Goal: Task Accomplishment & Management: Complete application form

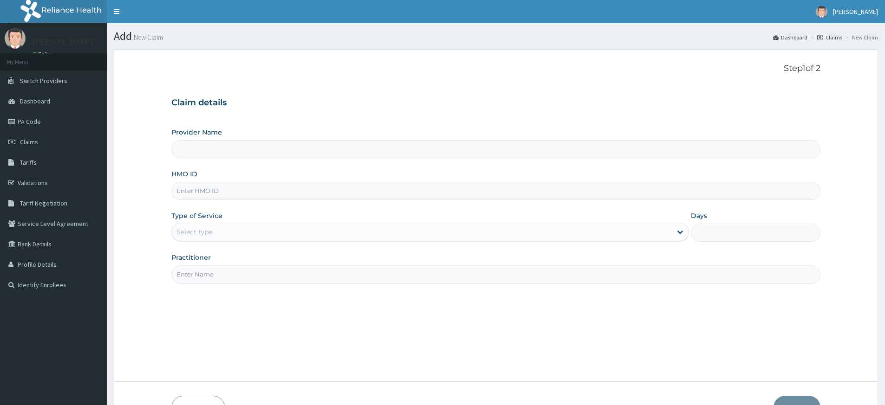
click at [269, 275] on input "Practitioner" at bounding box center [495, 275] width 649 height 18
type input "pure fitness africa"
click at [219, 190] on input "HMO ID" at bounding box center [495, 191] width 649 height 18
type input "Pure Fitness Africa | Lekki (fka Fitness Central)"
type input "1"
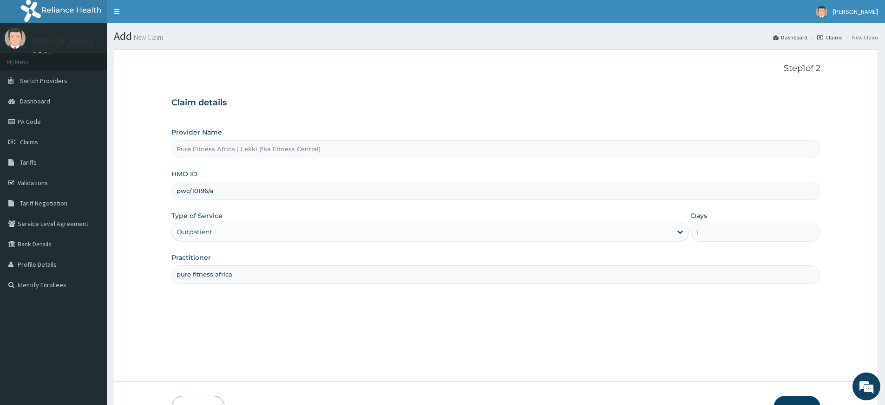
scroll to position [60, 0]
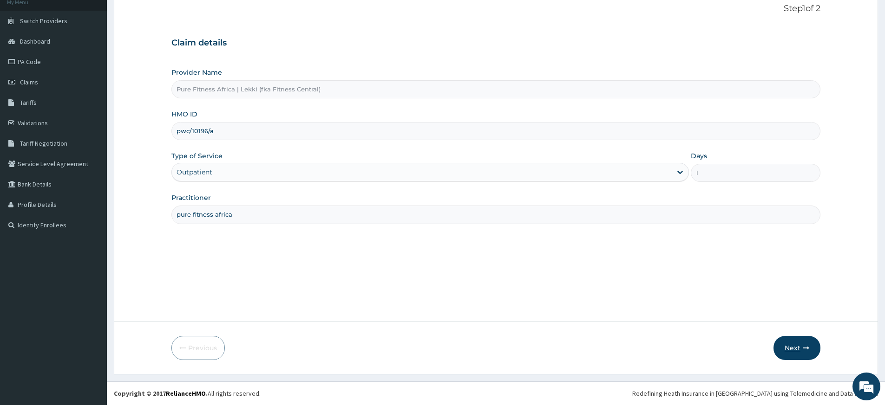
type input "pwc/10196/a"
click at [800, 348] on button "Next" at bounding box center [796, 348] width 47 height 24
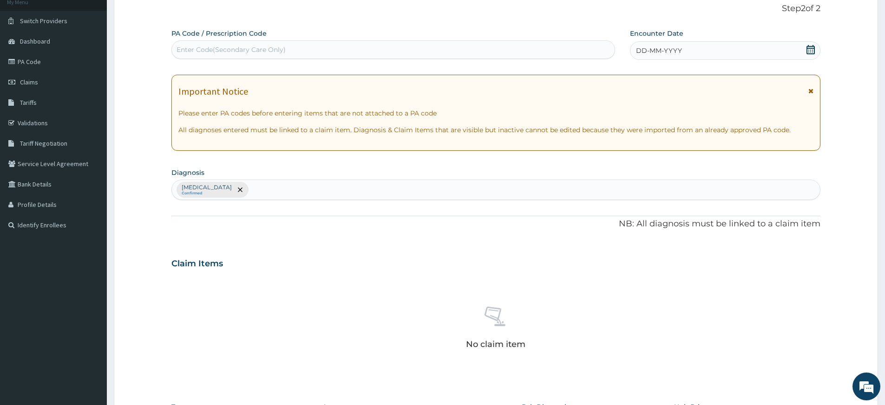
click at [814, 47] on icon at bounding box center [810, 49] width 8 height 9
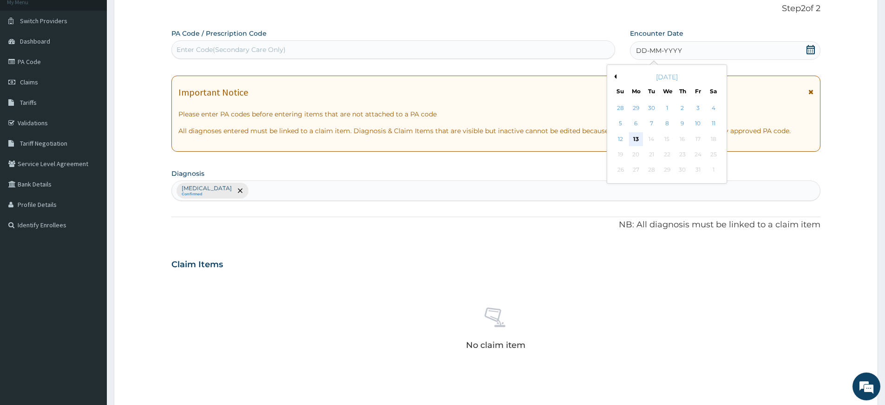
click at [634, 137] on div "13" at bounding box center [636, 139] width 14 height 14
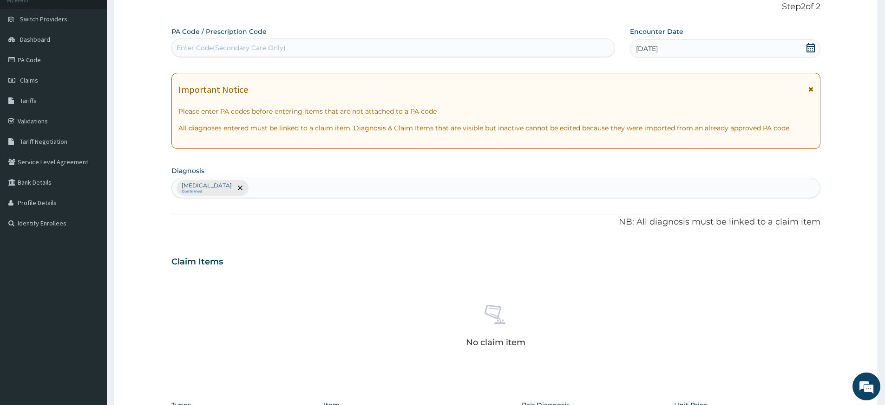
scroll to position [255, 0]
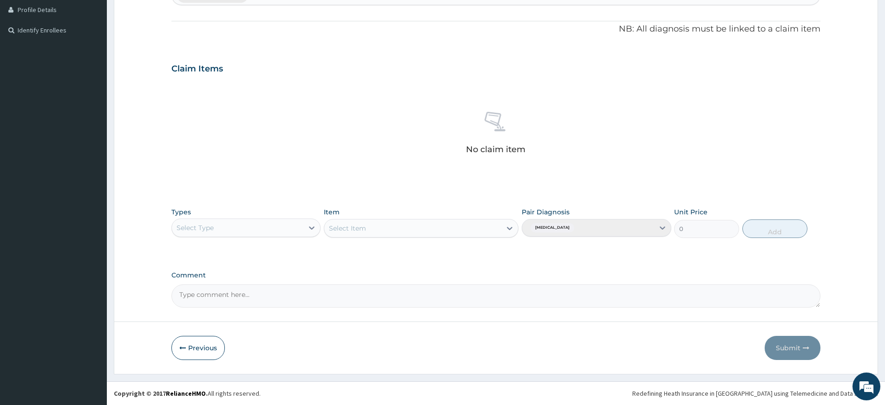
click at [255, 224] on div "Select Type" at bounding box center [237, 228] width 131 height 15
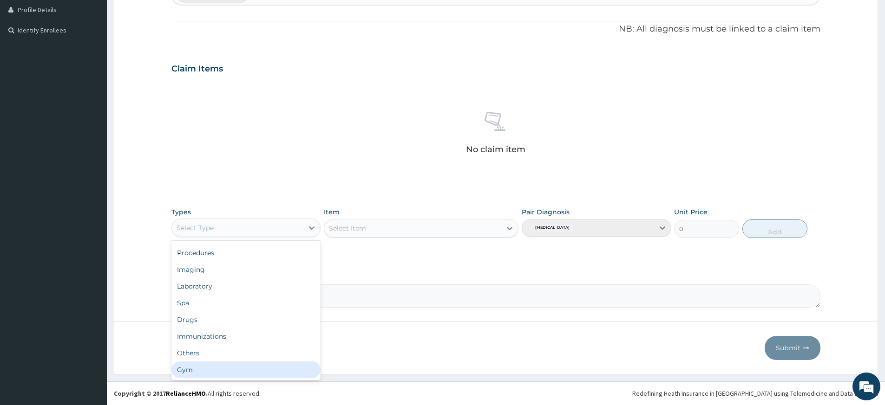
click at [273, 370] on div "Gym" at bounding box center [245, 370] width 149 height 17
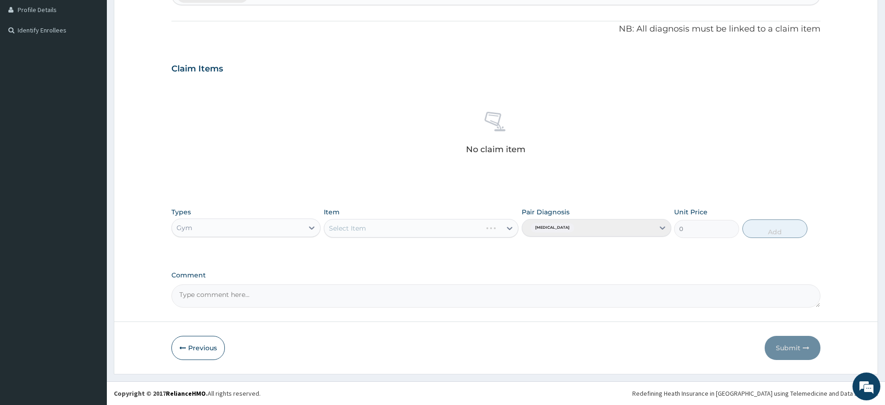
click at [466, 220] on div "Select Item" at bounding box center [421, 228] width 195 height 19
click at [466, 223] on div "Select Item" at bounding box center [412, 228] width 177 height 15
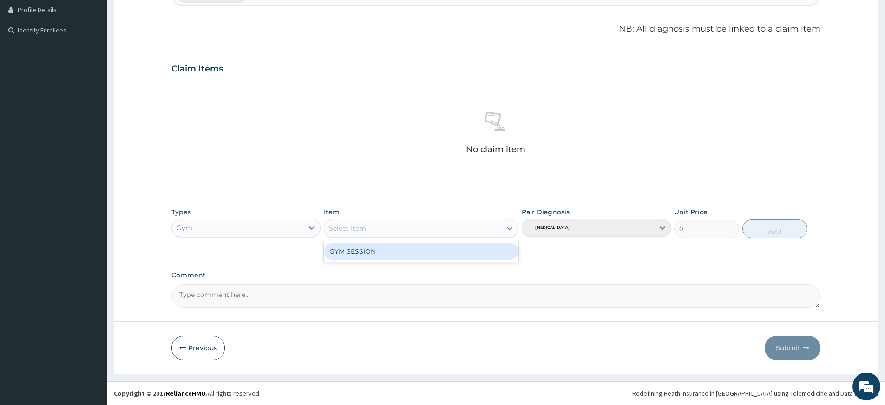
click at [456, 256] on div "GYM SESSION" at bounding box center [421, 251] width 195 height 17
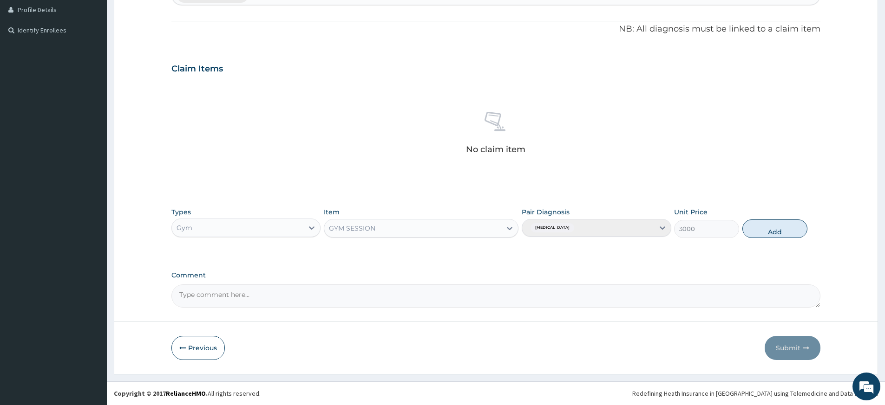
click at [768, 230] on button "Add" at bounding box center [774, 229] width 65 height 19
type input "0"
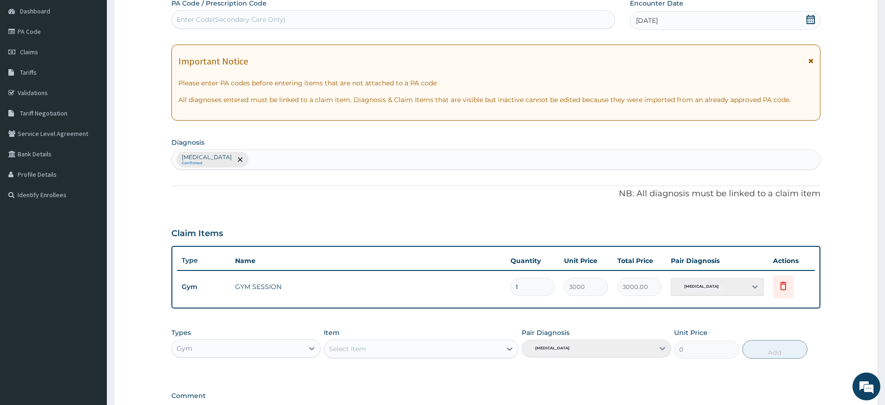
scroll to position [0, 0]
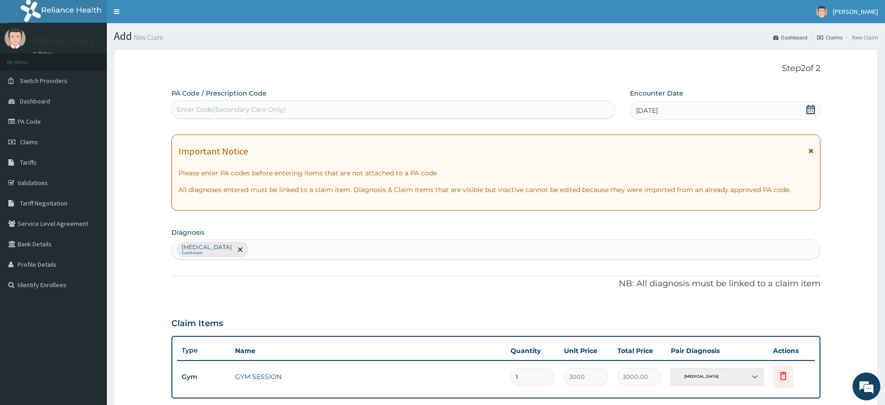
click at [540, 104] on div "Enter Code(Secondary Care Only)" at bounding box center [393, 109] width 443 height 15
type input "PA/36BFAB"
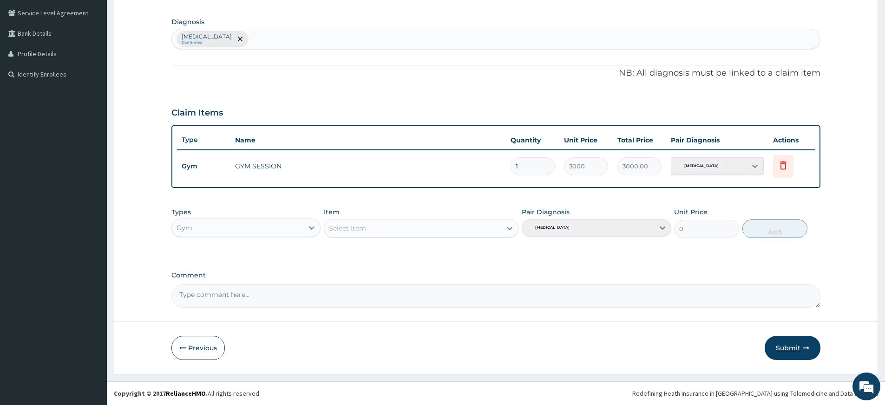
click at [799, 351] on button "Submit" at bounding box center [792, 348] width 56 height 24
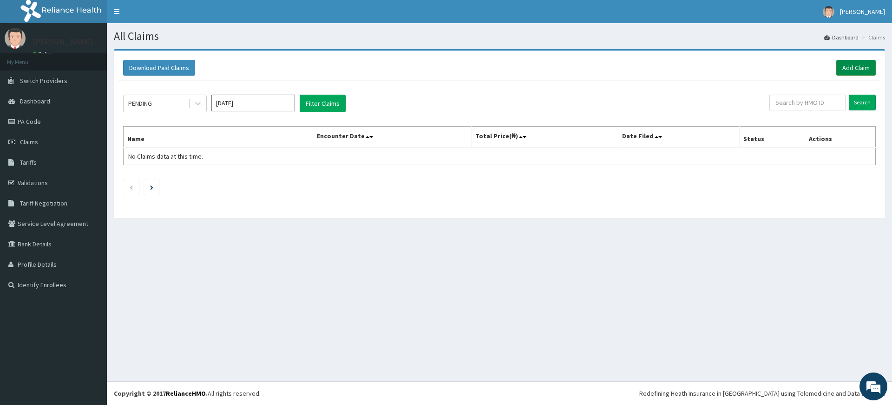
click at [853, 67] on link "Add Claim" at bounding box center [855, 68] width 39 height 16
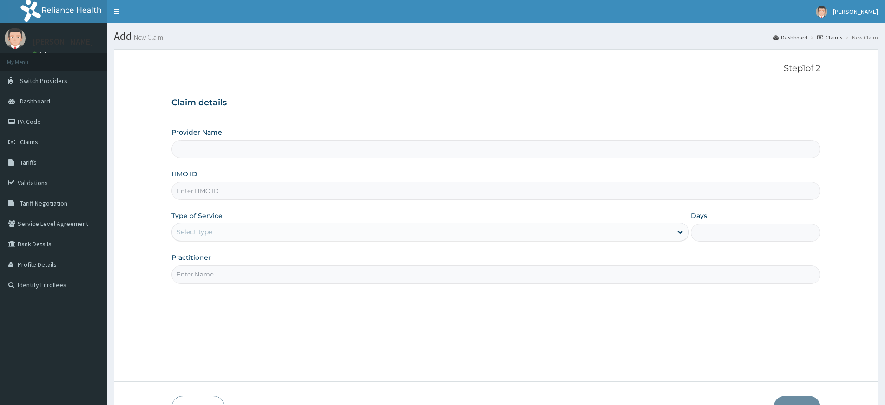
click at [299, 275] on input "Practitioner" at bounding box center [495, 275] width 649 height 18
type input "pure fitness africa"
type input "Pure Fitness Africa | Lekki (fka Fitness Central)"
type input "1"
click at [221, 187] on input "HMO ID" at bounding box center [495, 191] width 649 height 18
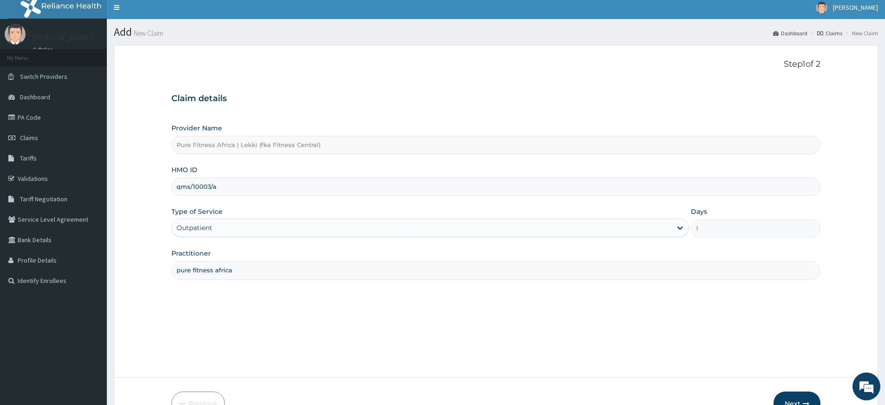
scroll to position [60, 0]
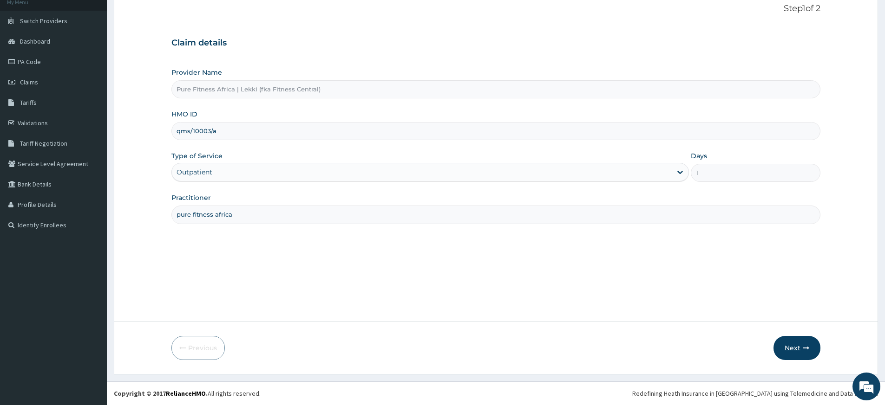
type input "qms/10003/a"
click at [787, 351] on button "Next" at bounding box center [796, 348] width 47 height 24
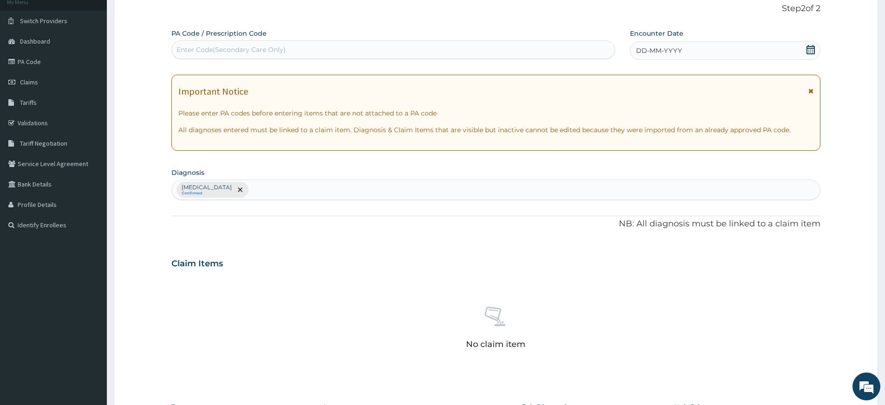
click at [808, 51] on icon at bounding box center [810, 49] width 9 height 9
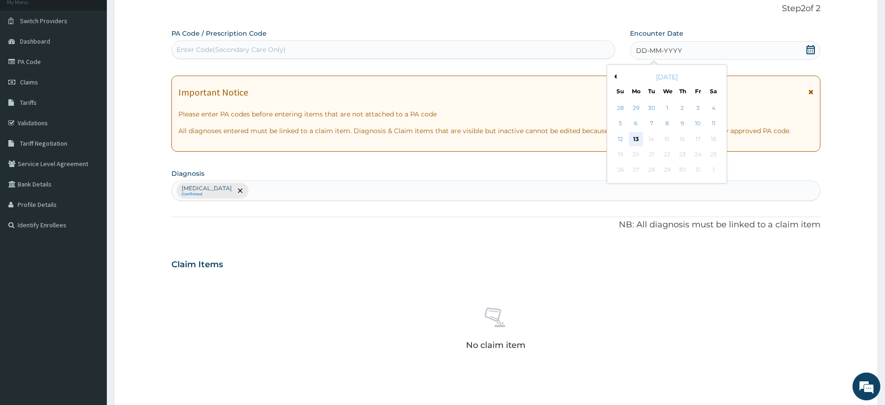
click at [639, 141] on div "13" at bounding box center [636, 139] width 14 height 14
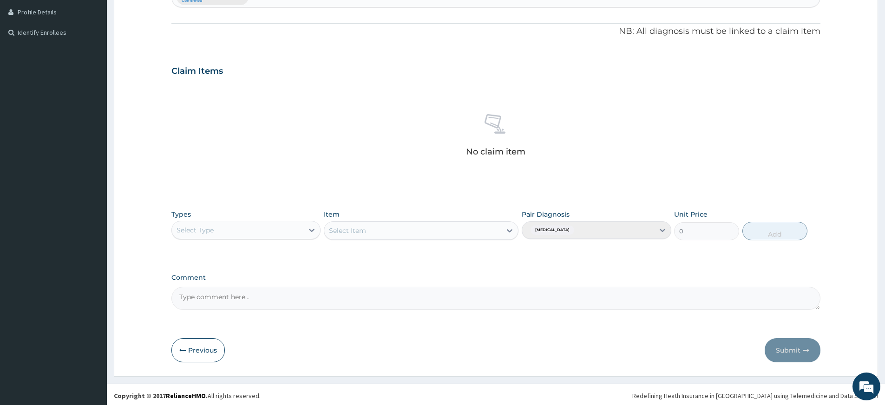
scroll to position [255, 0]
click at [214, 231] on div "Select Type" at bounding box center [237, 228] width 131 height 15
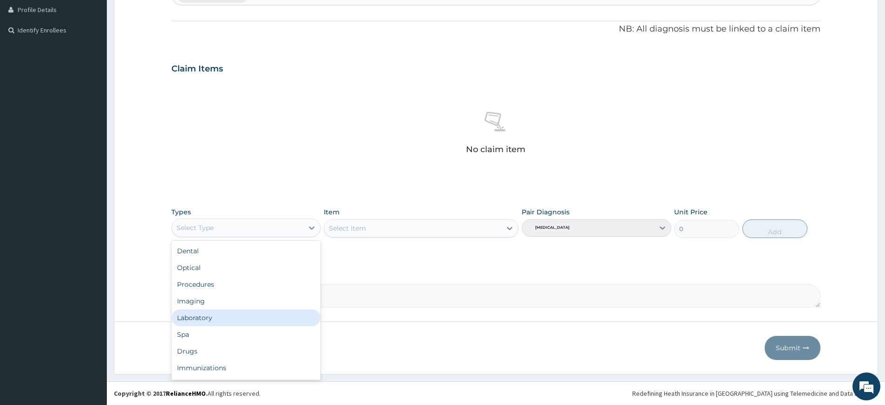
scroll to position [32, 0]
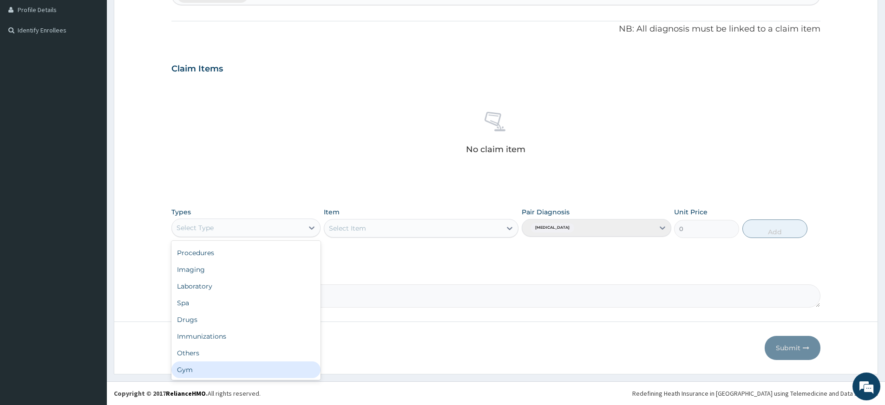
click at [258, 374] on div "Gym" at bounding box center [245, 370] width 149 height 17
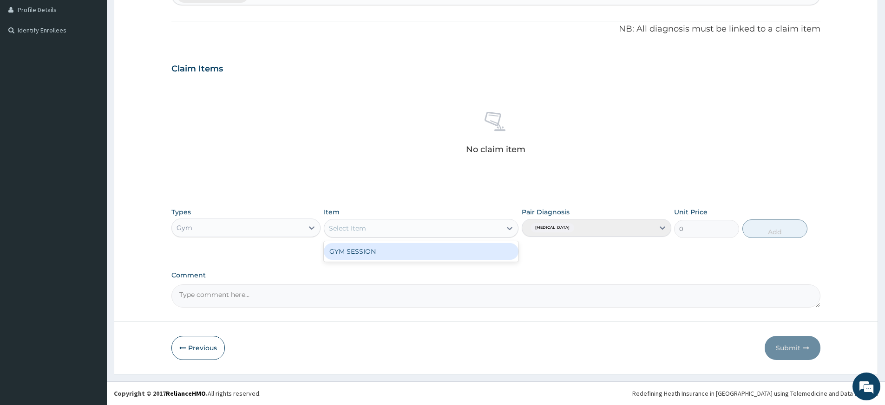
drag, startPoint x: 469, startPoint y: 228, endPoint x: 468, endPoint y: 235, distance: 6.6
click at [469, 228] on div "Select Item" at bounding box center [412, 228] width 177 height 15
click at [471, 261] on div "GYM SESSION" at bounding box center [421, 251] width 195 height 20
click at [446, 255] on div "GYM SESSION" at bounding box center [421, 251] width 195 height 17
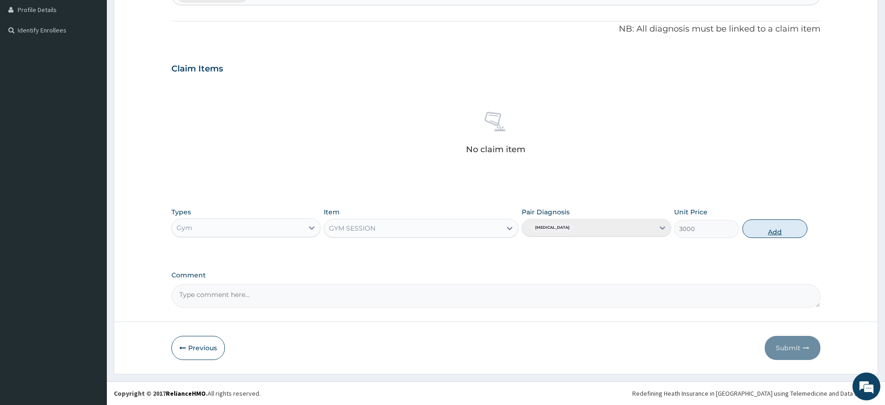
click at [766, 231] on button "Add" at bounding box center [774, 229] width 65 height 19
type input "0"
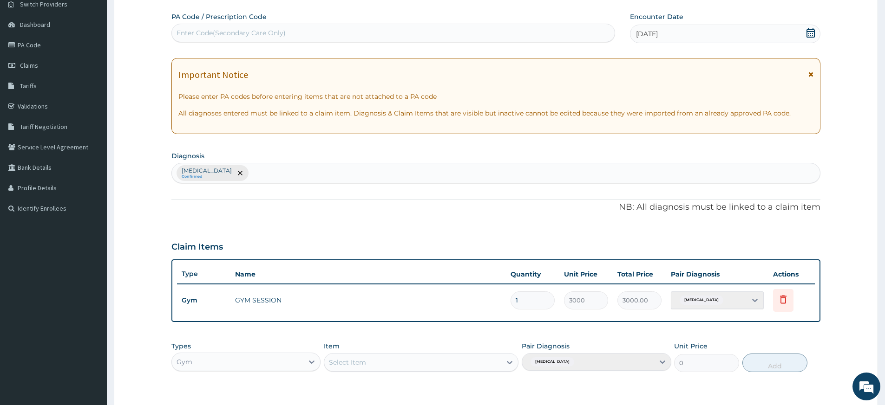
scroll to position [0, 0]
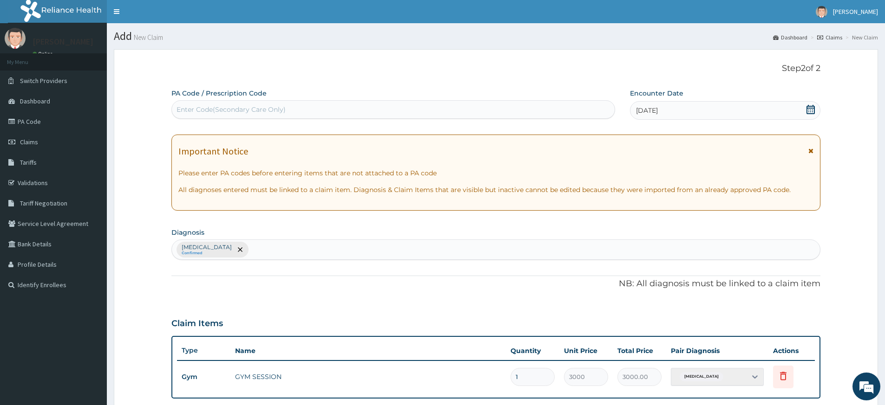
click at [284, 104] on div "Enter Code(Secondary Care Only)" at bounding box center [393, 109] width 443 height 15
type input "PA/F91B7A"
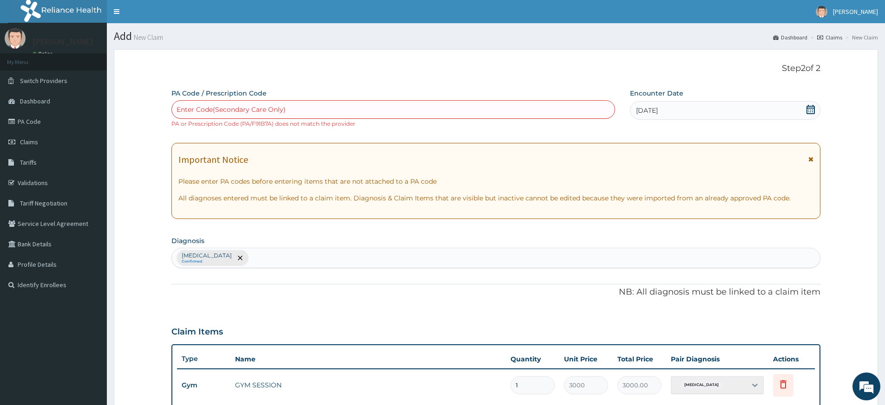
click at [220, 112] on div "Enter Code(Secondary Care Only)" at bounding box center [230, 109] width 109 height 9
type input "PA/F11B7A"
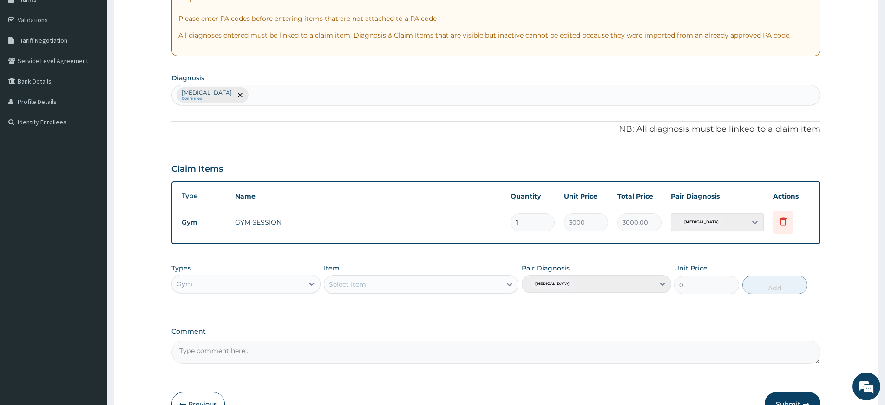
scroll to position [219, 0]
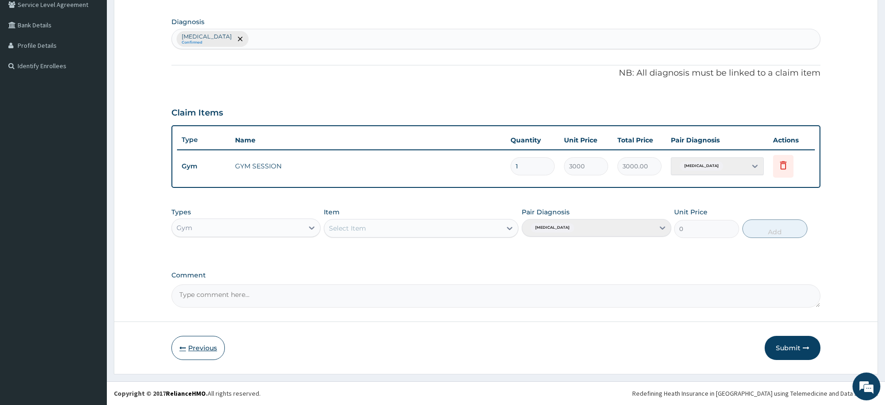
click at [208, 343] on button "Previous" at bounding box center [197, 348] width 53 height 24
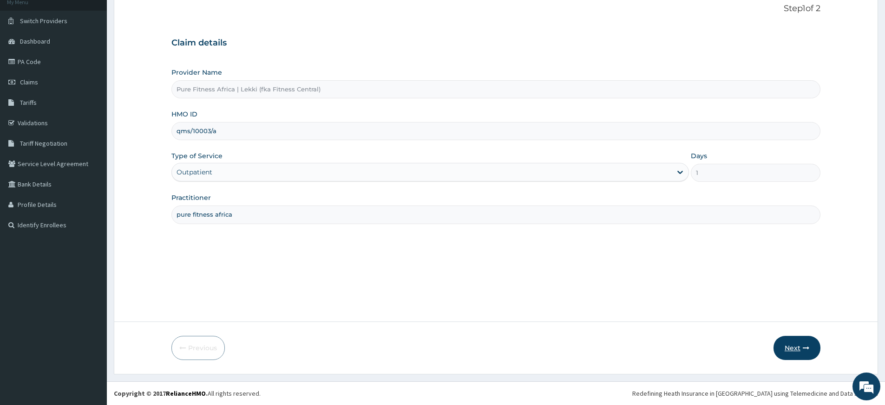
click at [791, 344] on button "Next" at bounding box center [796, 348] width 47 height 24
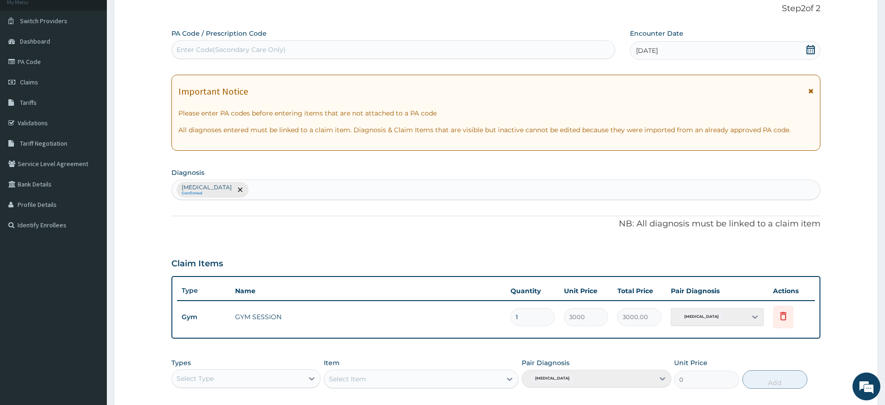
click at [351, 47] on div "Enter Code(Secondary Care Only)" at bounding box center [393, 49] width 443 height 15
type input "PA/5F1D8C"
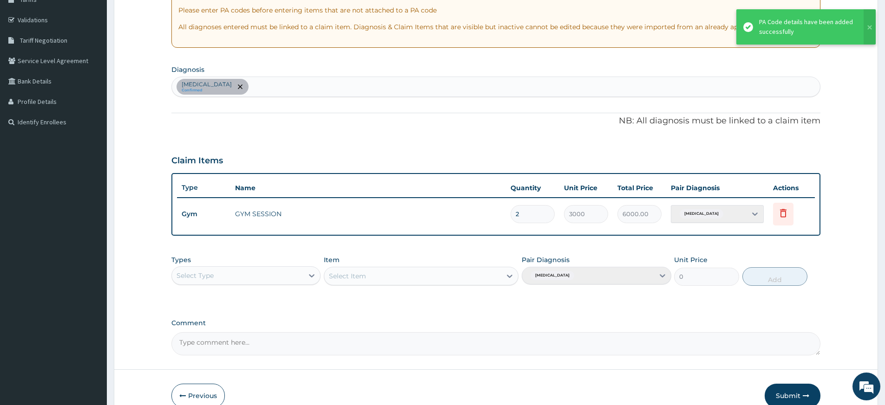
scroll to position [211, 0]
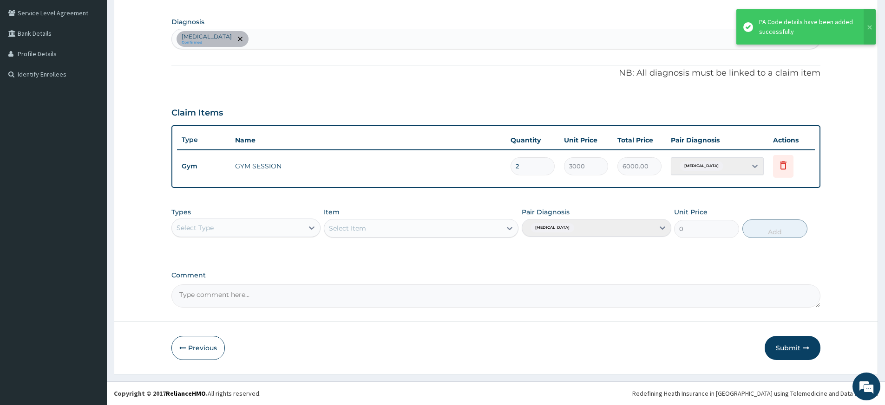
click at [801, 350] on button "Submit" at bounding box center [792, 348] width 56 height 24
